Goal: Register for event/course

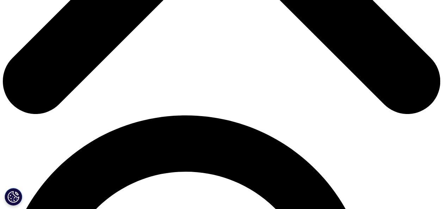
scroll to position [336, 0]
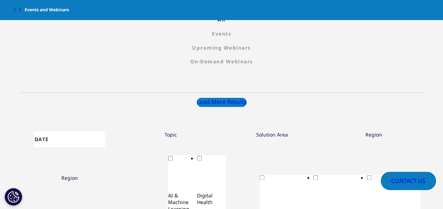
click at [221, 44] on p "Upcoming Webinars" at bounding box center [222, 47] width 416 height 7
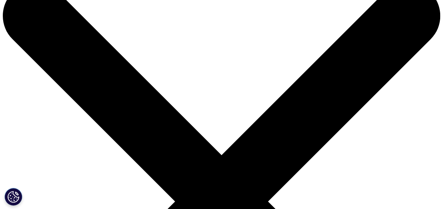
scroll to position [26, 0]
